Goal: Information Seeking & Learning: Check status

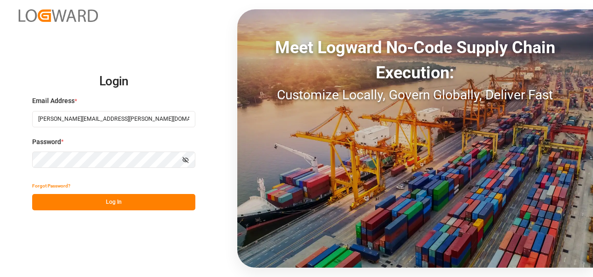
click at [112, 195] on button "Log In" at bounding box center [113, 202] width 163 height 16
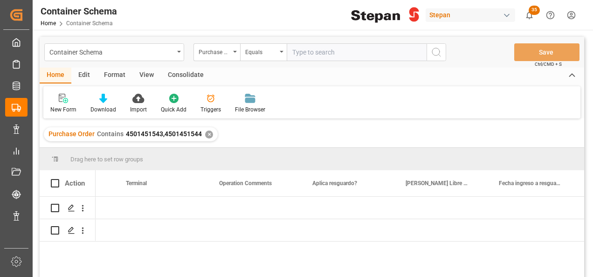
scroll to position [0, 4924]
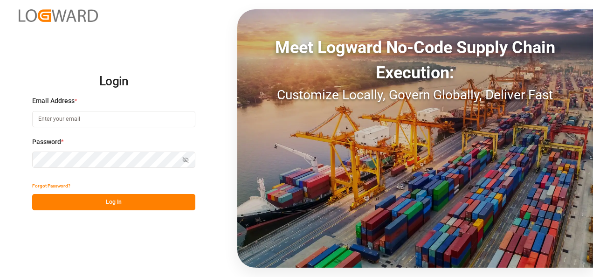
type input "[PERSON_NAME][EMAIL_ADDRESS][PERSON_NAME][DOMAIN_NAME]"
click at [123, 201] on button "Log In" at bounding box center [113, 202] width 163 height 16
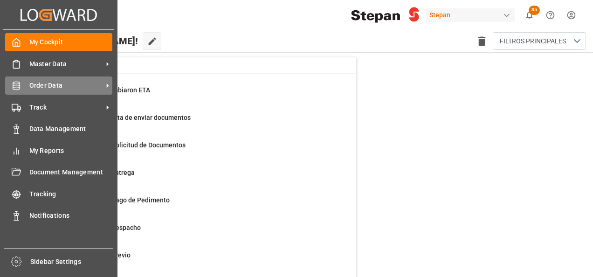
click at [50, 89] on span "Order Data" at bounding box center [66, 86] width 74 height 10
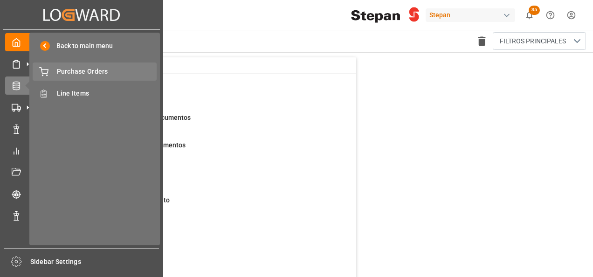
click at [67, 69] on span "Purchase Orders" at bounding box center [107, 72] width 100 height 10
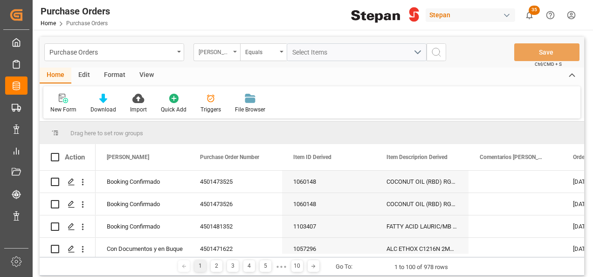
click at [236, 51] on icon "open menu" at bounding box center [235, 52] width 4 height 2
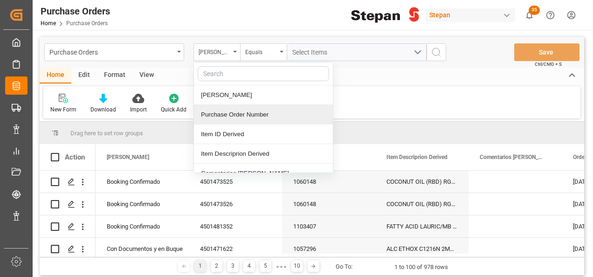
click at [224, 112] on div "Purchase Order Number" at bounding box center [263, 115] width 139 height 20
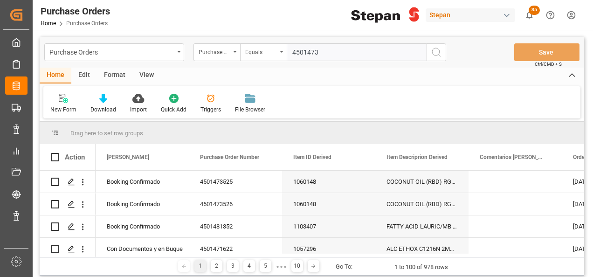
click at [330, 50] on input "4501473" at bounding box center [357, 52] width 140 height 18
type input "4501473523"
click at [435, 49] on icon "search button" at bounding box center [436, 52] width 11 height 11
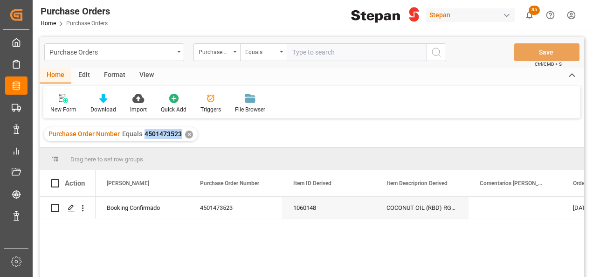
drag, startPoint x: 142, startPoint y: 135, endPoint x: 181, endPoint y: 134, distance: 39.6
click at [181, 134] on div "Purchase Order Number Equals 4501473523 ✕" at bounding box center [121, 134] width 154 height 14
copy span "4501473523"
click at [300, 54] on input "text" at bounding box center [357, 52] width 140 height 18
click at [166, 206] on div "Booking Confirmado" at bounding box center [142, 207] width 71 height 21
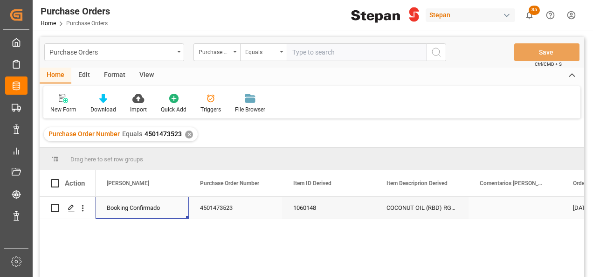
click at [230, 209] on div "4501473523" at bounding box center [235, 208] width 93 height 22
click at [316, 209] on div "1060148" at bounding box center [328, 208] width 93 height 22
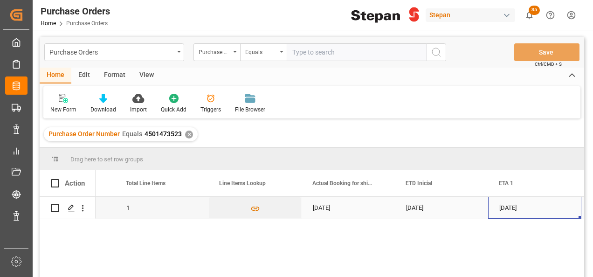
scroll to position [0, 1007]
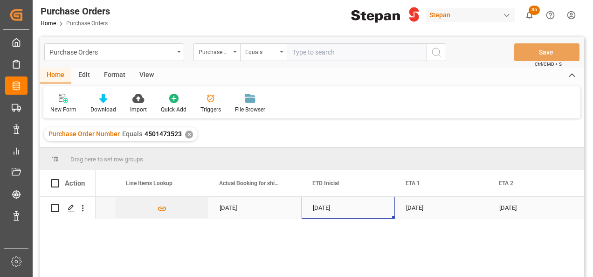
click at [353, 212] on div "[DATE]" at bounding box center [348, 208] width 93 height 22
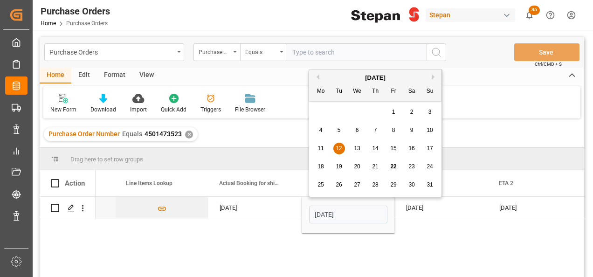
click at [413, 168] on span "23" at bounding box center [412, 166] width 6 height 7
type input "[DATE]"
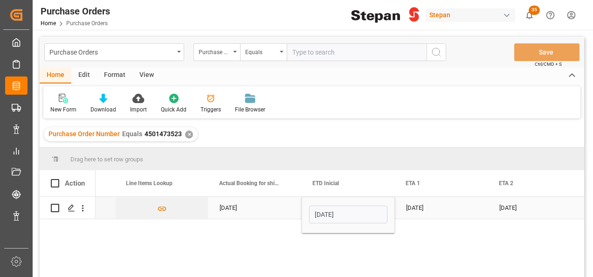
click at [429, 210] on div "[DATE]" at bounding box center [441, 208] width 93 height 22
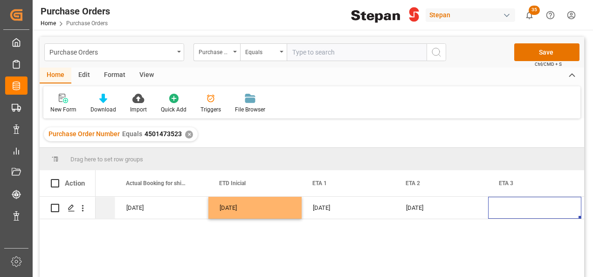
scroll to position [0, 1100]
click at [517, 209] on div "Press SPACE to select this row." at bounding box center [534, 208] width 93 height 22
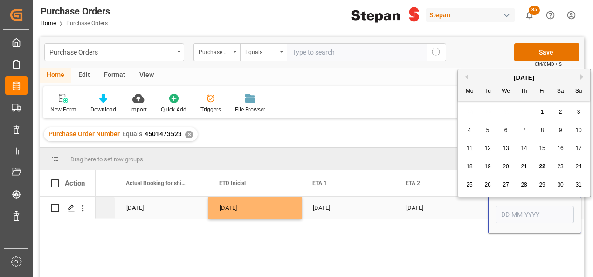
click at [517, 209] on input "Press SPACE to select this row." at bounding box center [535, 215] width 78 height 18
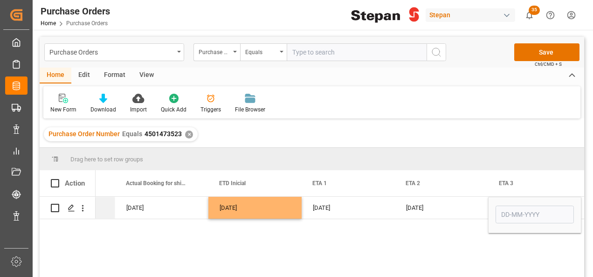
click at [416, 79] on div "Home Edit Format View" at bounding box center [312, 76] width 545 height 16
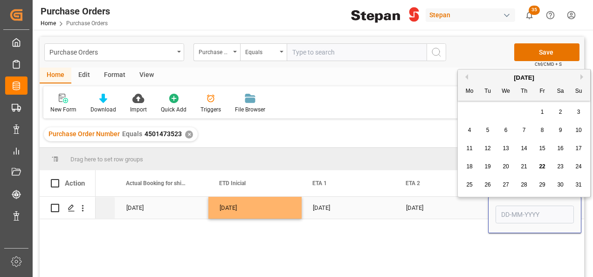
click at [522, 219] on input "Press SPACE to select this row." at bounding box center [535, 215] width 78 height 18
click at [490, 77] on div "[DATE]" at bounding box center [524, 77] width 132 height 9
click at [558, 185] on span "30" at bounding box center [560, 184] width 6 height 7
type input "[DATE]"
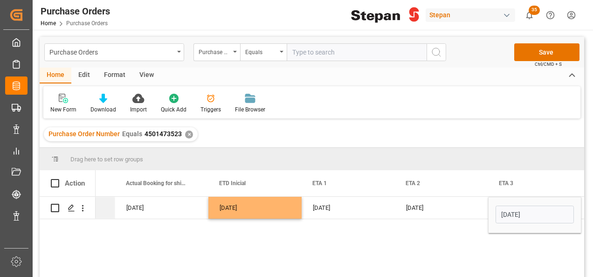
click at [272, 229] on div "1 [DATE] [DATE] [DATE] [DATE] [DATE]" at bounding box center [340, 240] width 489 height 86
drag, startPoint x: 464, startPoint y: 207, endPoint x: 458, endPoint y: 208, distance: 5.2
click at [462, 207] on div "[DATE]" at bounding box center [441, 208] width 93 height 22
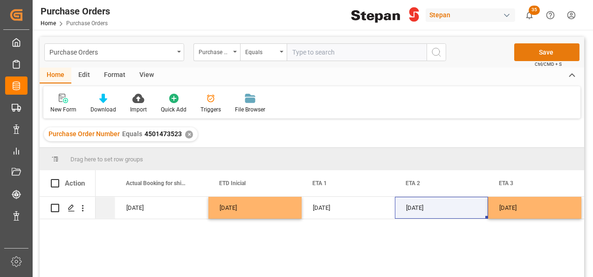
click at [540, 53] on button "Save" at bounding box center [546, 52] width 65 height 18
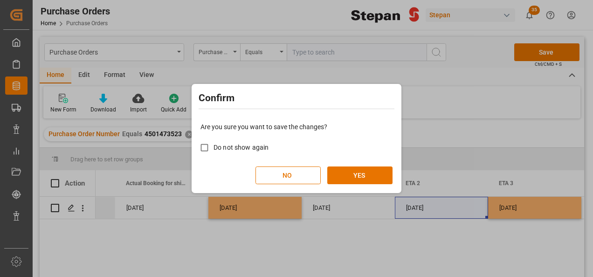
click at [238, 151] on span "Do not show again" at bounding box center [241, 147] width 55 height 7
click at [214, 151] on input "Do not show again" at bounding box center [204, 148] width 18 height 18
checkbox input "true"
click at [367, 172] on button "YES" at bounding box center [359, 175] width 65 height 18
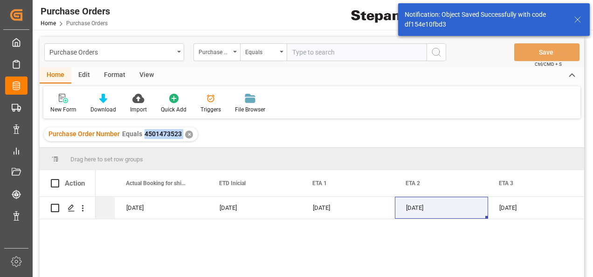
drag, startPoint x: 144, startPoint y: 135, endPoint x: 185, endPoint y: 136, distance: 41.1
click at [185, 136] on div "Purchase Order Number Equals 4501473523 ✕" at bounding box center [121, 134] width 154 height 14
copy span "4501473523"
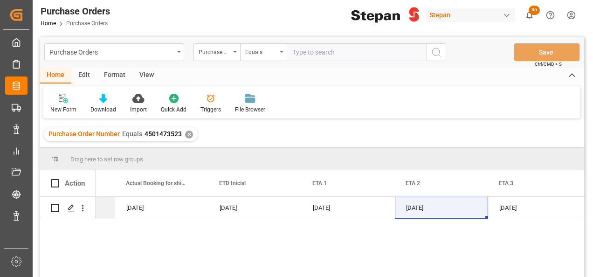
click at [309, 52] on input "text" at bounding box center [357, 52] width 140 height 18
paste input "4501473523"
click at [186, 134] on div "✕" at bounding box center [189, 135] width 8 height 8
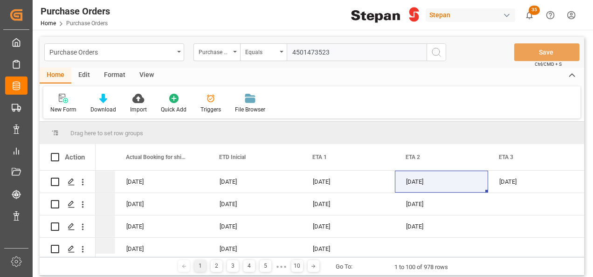
scroll to position [0, 1100]
click at [332, 52] on input "4501473523" at bounding box center [357, 52] width 140 height 18
type input "4501473524"
click at [439, 53] on icon "search button" at bounding box center [436, 52] width 11 height 11
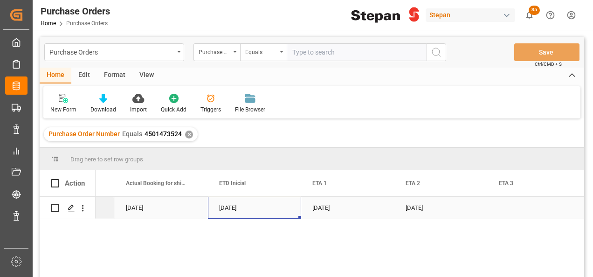
click at [240, 210] on div "[DATE]" at bounding box center [254, 208] width 93 height 22
click at [237, 205] on div "[DATE]" at bounding box center [254, 208] width 93 height 22
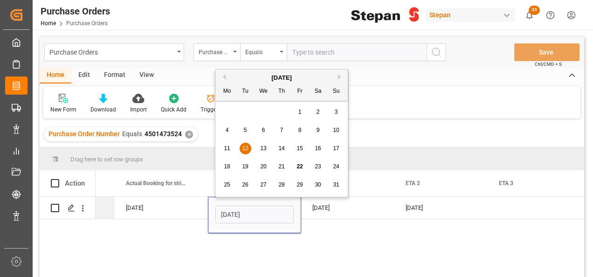
click at [319, 163] on div "23" at bounding box center [318, 166] width 12 height 11
type input "[DATE]"
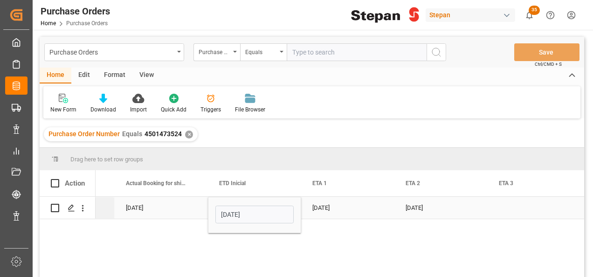
click at [515, 204] on div "Press SPACE to select this row." at bounding box center [534, 208] width 93 height 22
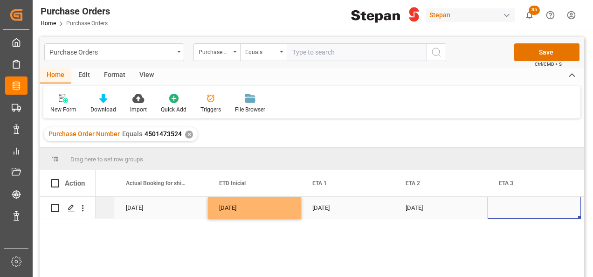
click at [515, 204] on div "Press SPACE to select this row." at bounding box center [534, 208] width 93 height 22
click at [515, 204] on div "Press SPACE to select this row." at bounding box center [534, 214] width 78 height 21
click at [514, 208] on input "Press SPACE to select this row." at bounding box center [534, 215] width 78 height 18
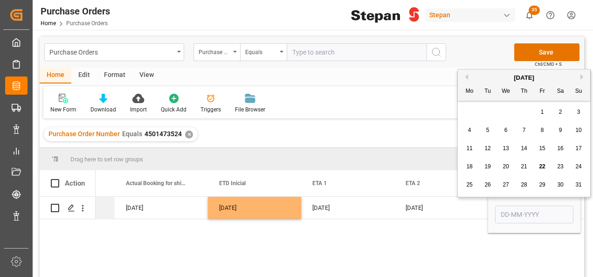
click at [487, 74] on div "[DATE]" at bounding box center [524, 77] width 132 height 9
click at [564, 185] on div "30" at bounding box center [561, 185] width 12 height 11
click at [517, 215] on input "[DATE]" at bounding box center [534, 215] width 78 height 18
click at [580, 75] on div "[DATE]" at bounding box center [524, 77] width 132 height 9
click at [581, 75] on button "Next Month" at bounding box center [584, 77] width 6 height 6
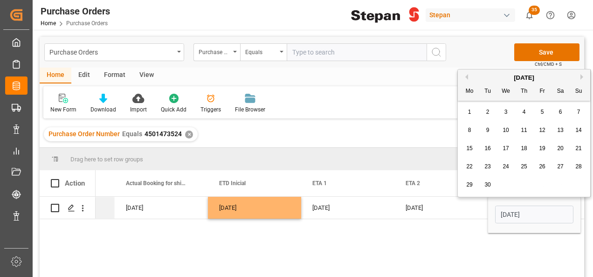
click at [580, 77] on div "Previous Month Next Month [DATE] Mo Tu We Th Fr Sa Su 1 2 3 4 5 6 7 8 9 10 11 1…" at bounding box center [524, 133] width 134 height 128
click at [579, 76] on div "[DATE]" at bounding box center [524, 77] width 132 height 9
click at [582, 76] on button "Next Month" at bounding box center [584, 77] width 6 height 6
click at [525, 186] on span "30" at bounding box center [524, 184] width 6 height 7
type input "[DATE]"
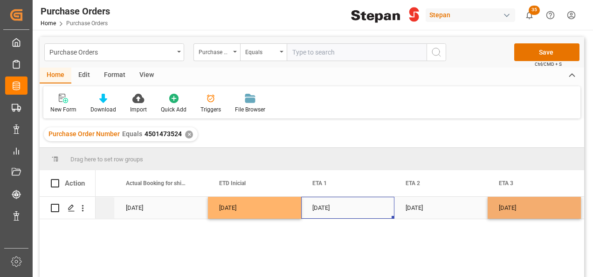
click at [370, 209] on div "[DATE]" at bounding box center [347, 208] width 93 height 22
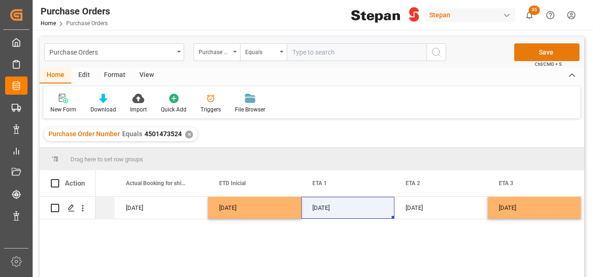
click at [542, 54] on button "Save" at bounding box center [546, 52] width 65 height 18
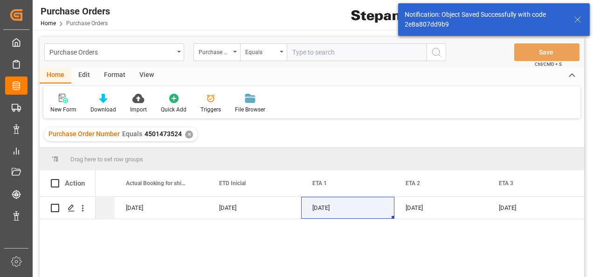
click at [185, 135] on div "✕" at bounding box center [189, 135] width 8 height 8
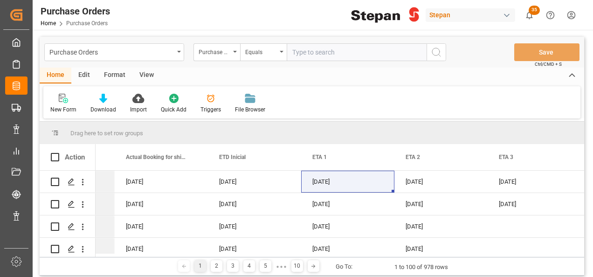
click at [312, 52] on input "text" at bounding box center [357, 52] width 140 height 18
paste input "4501473523"
type input "4501473523"
click at [436, 51] on icon "search button" at bounding box center [436, 52] width 11 height 11
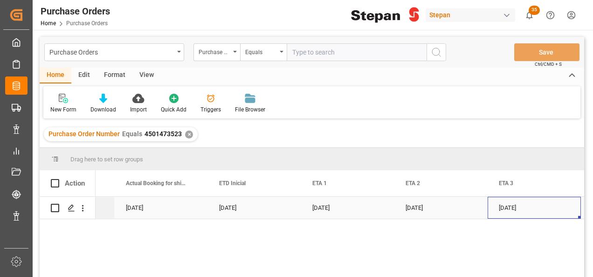
click at [520, 206] on div "[DATE]" at bounding box center [534, 208] width 93 height 22
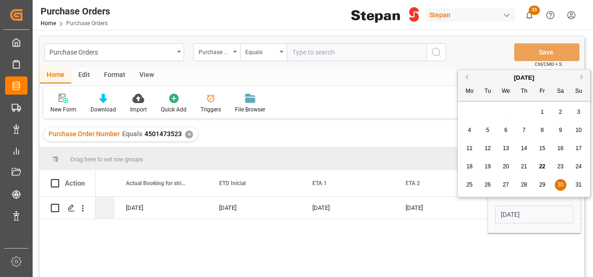
click at [581, 76] on button "Next Month" at bounding box center [584, 77] width 6 height 6
click at [521, 187] on span "30" at bounding box center [524, 184] width 6 height 7
type input "[DATE]"
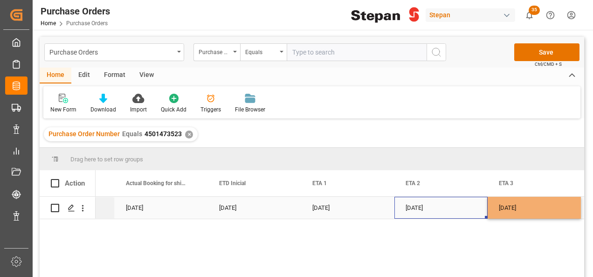
drag, startPoint x: 470, startPoint y: 205, endPoint x: 482, endPoint y: 197, distance: 14.5
click at [470, 205] on div "[DATE]" at bounding box center [441, 208] width 93 height 22
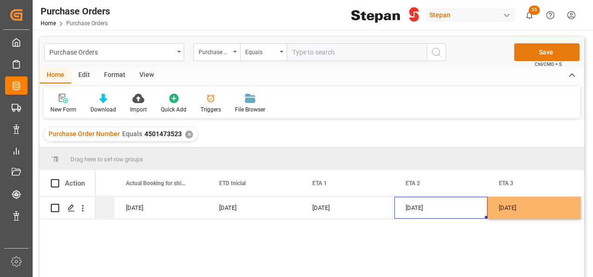
click at [552, 55] on button "Save" at bounding box center [546, 52] width 65 height 18
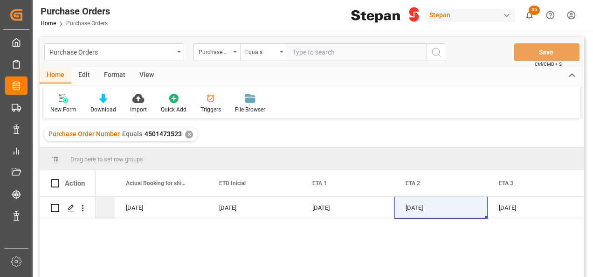
click at [187, 134] on div "✕" at bounding box center [189, 135] width 8 height 8
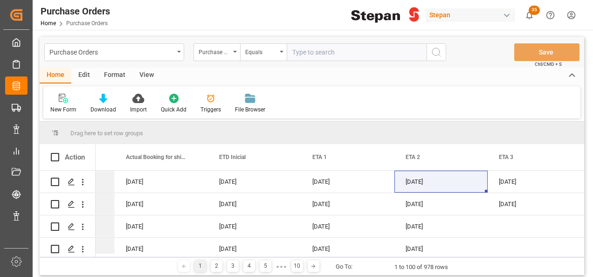
click at [299, 50] on input "text" at bounding box center [357, 52] width 140 height 18
paste input "4501473525"
type input "4501473525"
click at [440, 50] on icon "search button" at bounding box center [436, 52] width 11 height 11
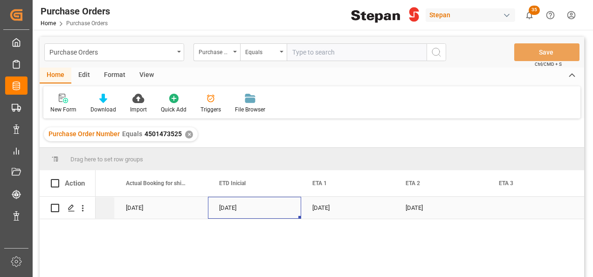
click at [234, 209] on div "[DATE]" at bounding box center [254, 208] width 93 height 22
click at [229, 210] on div "[DATE]" at bounding box center [254, 208] width 93 height 22
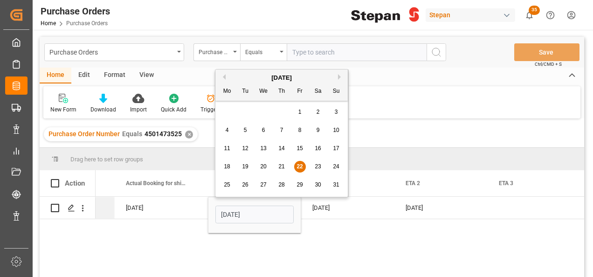
click at [316, 184] on span "30" at bounding box center [318, 184] width 6 height 7
type input "[DATE]"
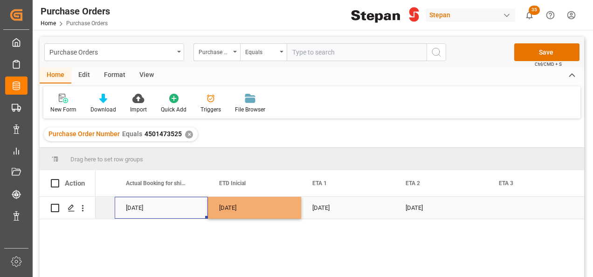
click at [196, 203] on div "[DATE]" at bounding box center [161, 208] width 93 height 22
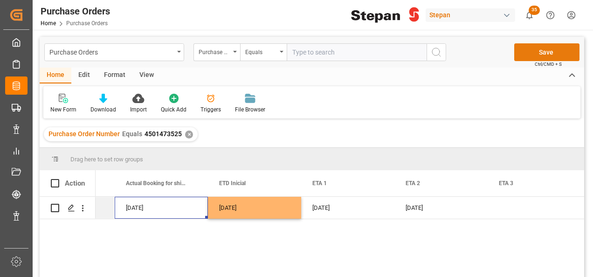
click at [551, 55] on button "Save" at bounding box center [546, 52] width 65 height 18
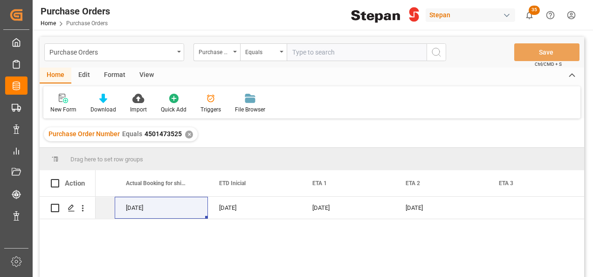
click at [185, 133] on div "✕" at bounding box center [189, 135] width 8 height 8
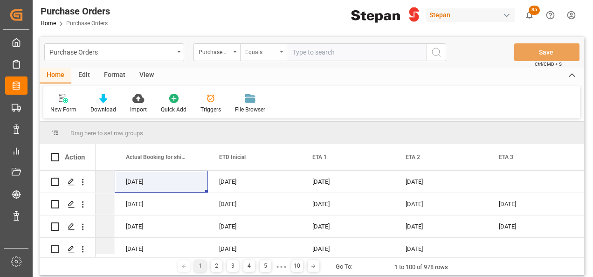
click at [285, 51] on div "Equals" at bounding box center [263, 52] width 47 height 18
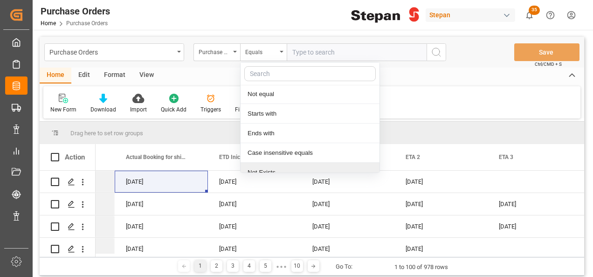
scroll to position [68, 0]
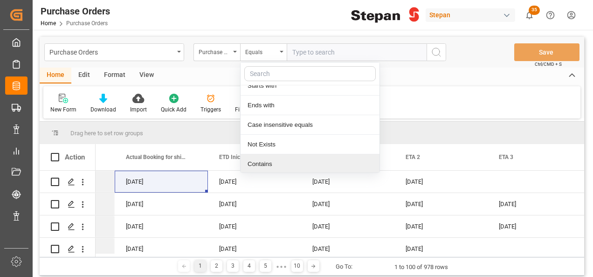
click at [262, 164] on div "Contains" at bounding box center [310, 164] width 139 height 20
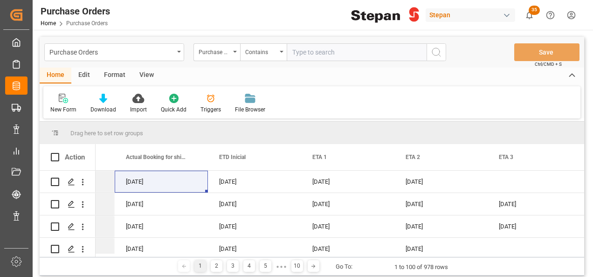
paste input "4501473523"
type input "4501473523,4501473524"
click at [437, 49] on icon "search button" at bounding box center [436, 52] width 11 height 11
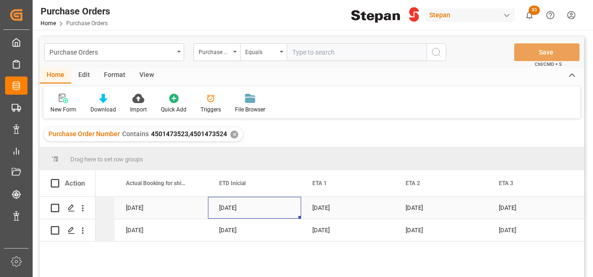
click at [241, 208] on div "[DATE]" at bounding box center [254, 208] width 93 height 22
click at [232, 136] on div "✕" at bounding box center [234, 135] width 8 height 8
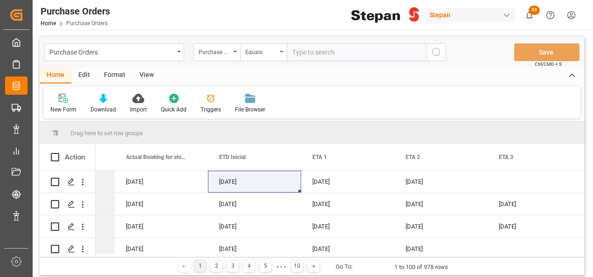
click at [304, 55] on input "text" at bounding box center [357, 52] width 140 height 18
paste input "4501473526"
type input "4501473526"
click at [440, 53] on icon "search button" at bounding box center [436, 52] width 11 height 11
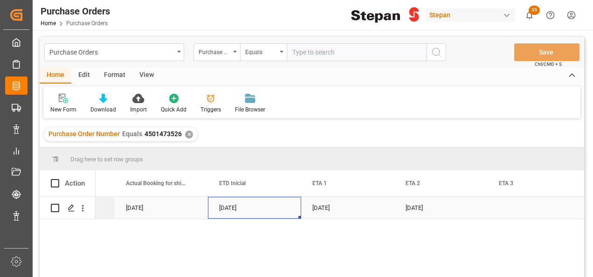
click at [226, 210] on div "[DATE]" at bounding box center [254, 208] width 93 height 22
click at [250, 204] on div "[DATE]" at bounding box center [254, 208] width 93 height 22
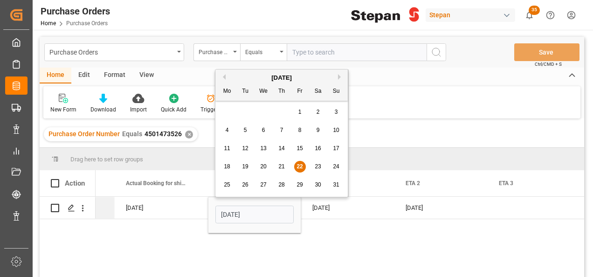
click at [317, 182] on span "30" at bounding box center [318, 184] width 6 height 7
type input "[DATE]"
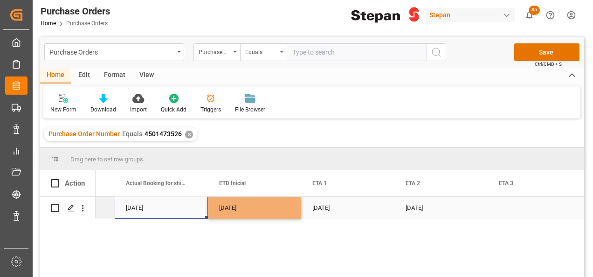
click at [199, 201] on div "[DATE]" at bounding box center [161, 208] width 93 height 22
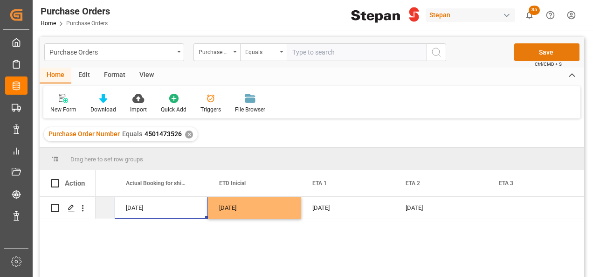
click at [540, 48] on button "Save" at bounding box center [546, 52] width 65 height 18
